Goal: Transaction & Acquisition: Purchase product/service

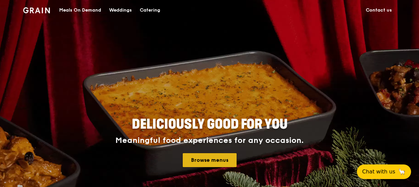
click at [213, 160] on link "Browse menus" at bounding box center [210, 160] width 54 height 14
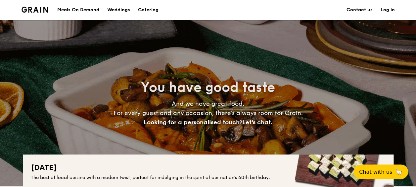
click at [83, 10] on div "Meals On Demand" at bounding box center [78, 10] width 42 height 20
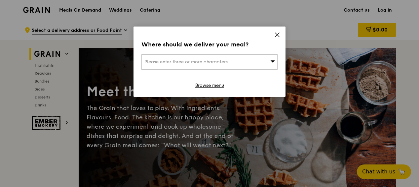
click at [267, 63] on div "Please enter three or more characters" at bounding box center [210, 61] width 136 height 15
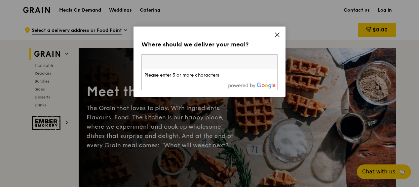
click at [276, 36] on icon at bounding box center [278, 35] width 6 height 6
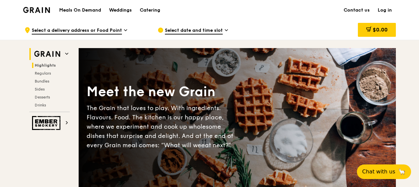
click at [41, 63] on span "Highlights" at bounding box center [45, 65] width 21 height 5
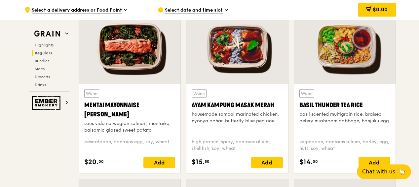
scroll to position [596, 0]
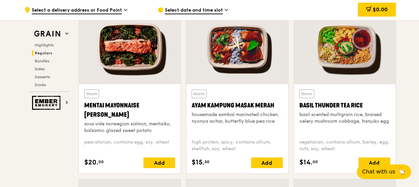
click at [147, 121] on div "sous vide norwegian salmon, mentaiko, balsamic glazed sweet potato" at bounding box center [129, 126] width 91 height 13
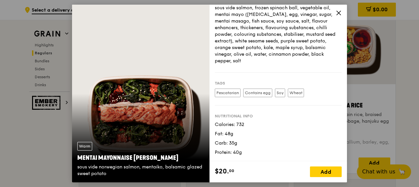
scroll to position [91, 0]
click at [338, 13] on icon at bounding box center [339, 13] width 6 height 6
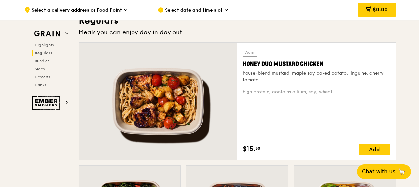
scroll to position [438, 0]
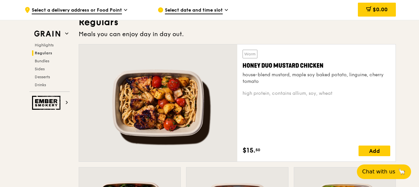
click at [179, 108] on div at bounding box center [158, 102] width 158 height 117
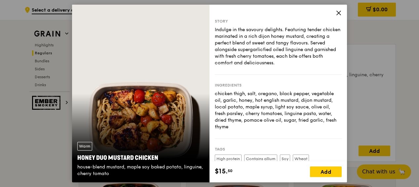
scroll to position [65, 0]
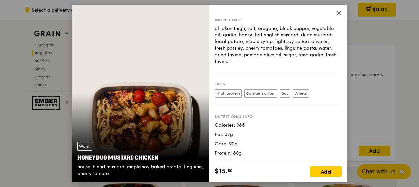
click at [338, 10] on icon at bounding box center [339, 13] width 6 height 6
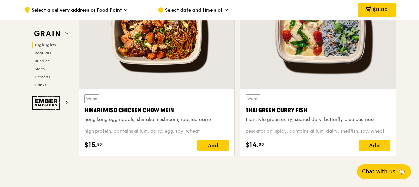
scroll to position [255, 0]
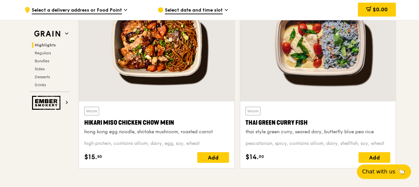
click at [187, 109] on div "Warm Hikari Miso Chicken Chow Mein hong kong egg noodle, shiitake mushroom, roa…" at bounding box center [156, 121] width 145 height 28
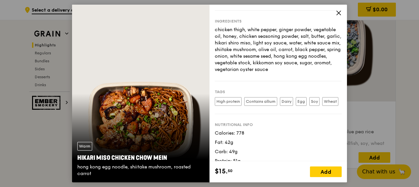
scroll to position [89, 0]
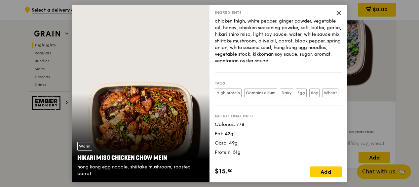
click at [336, 14] on icon at bounding box center [339, 13] width 6 height 6
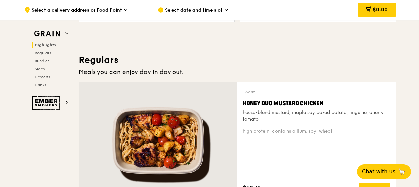
scroll to position [406, 0]
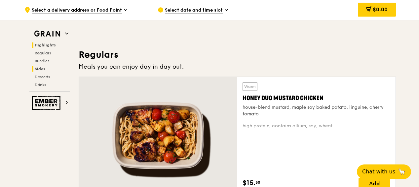
click at [38, 71] on span "Sides" at bounding box center [40, 68] width 11 height 5
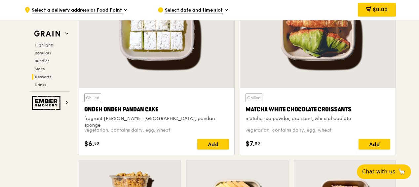
scroll to position [1957, 0]
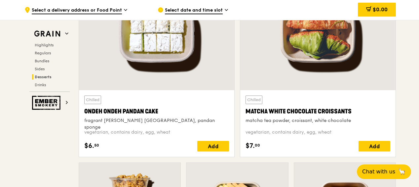
click at [190, 148] on div "$6. 50 Add" at bounding box center [156, 146] width 145 height 11
